Goal: Task Accomplishment & Management: Manage account settings

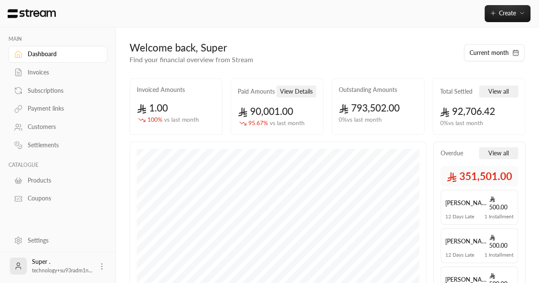
click at [100, 266] on icon at bounding box center [102, 267] width 9 height 9
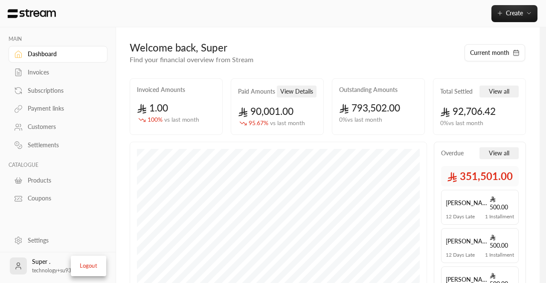
click at [98, 259] on ul "Logout" at bounding box center [88, 266] width 35 height 20
click at [91, 265] on li "Logout" at bounding box center [88, 267] width 31 height 14
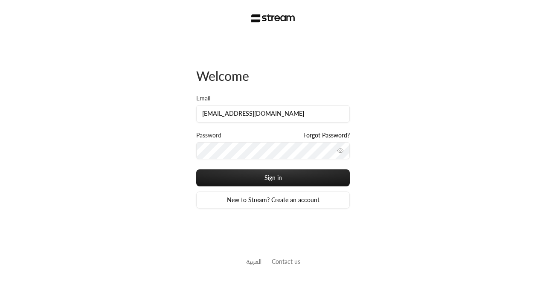
type input "[EMAIL_ADDRESS][DOMAIN_NAME]"
click at [196, 170] on button "Sign in" at bounding box center [272, 178] width 153 height 17
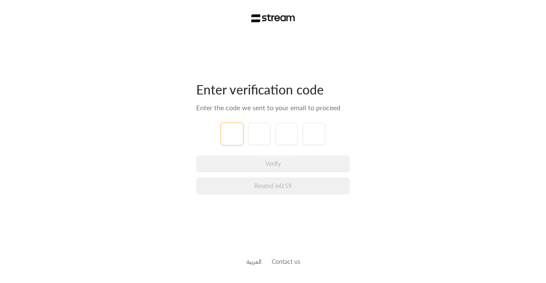
click at [230, 129] on input "tel" at bounding box center [232, 134] width 22 height 22
paste input "8"
type input "8"
type input "4"
type input "5"
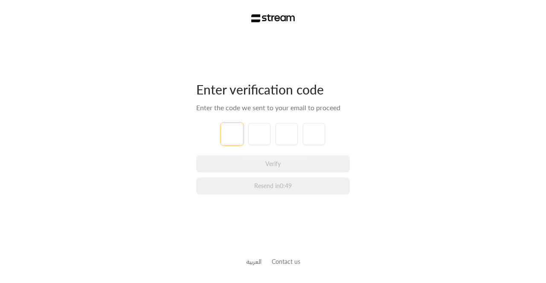
type input "8"
